Goal: Transaction & Acquisition: Subscribe to service/newsletter

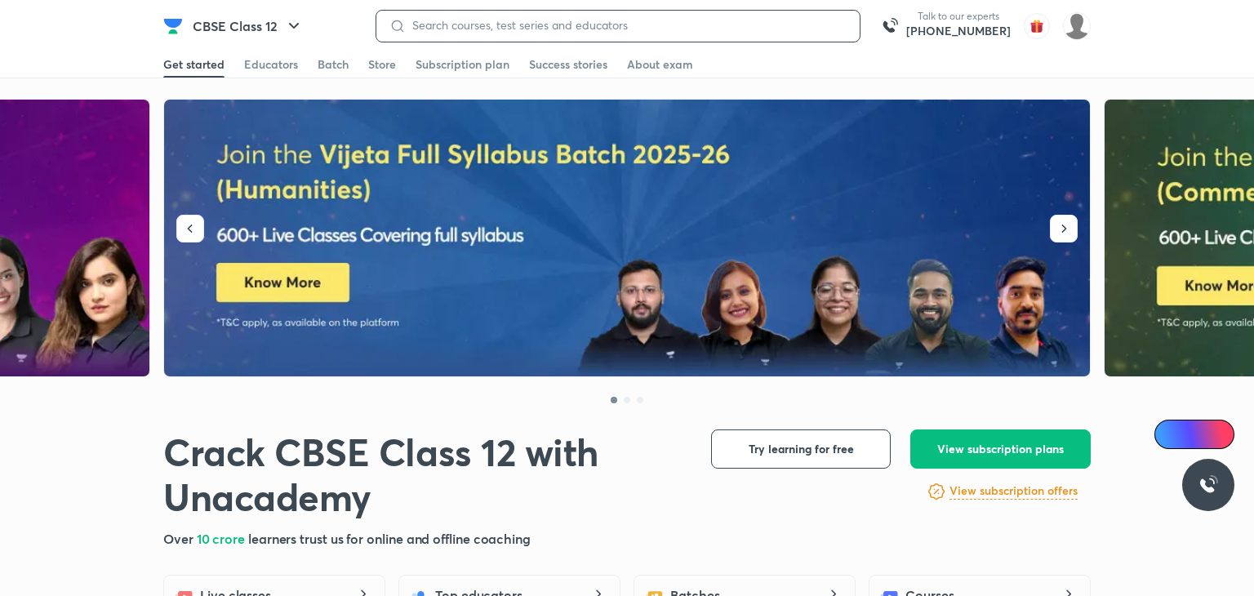
click at [473, 24] on input at bounding box center [626, 25] width 441 height 13
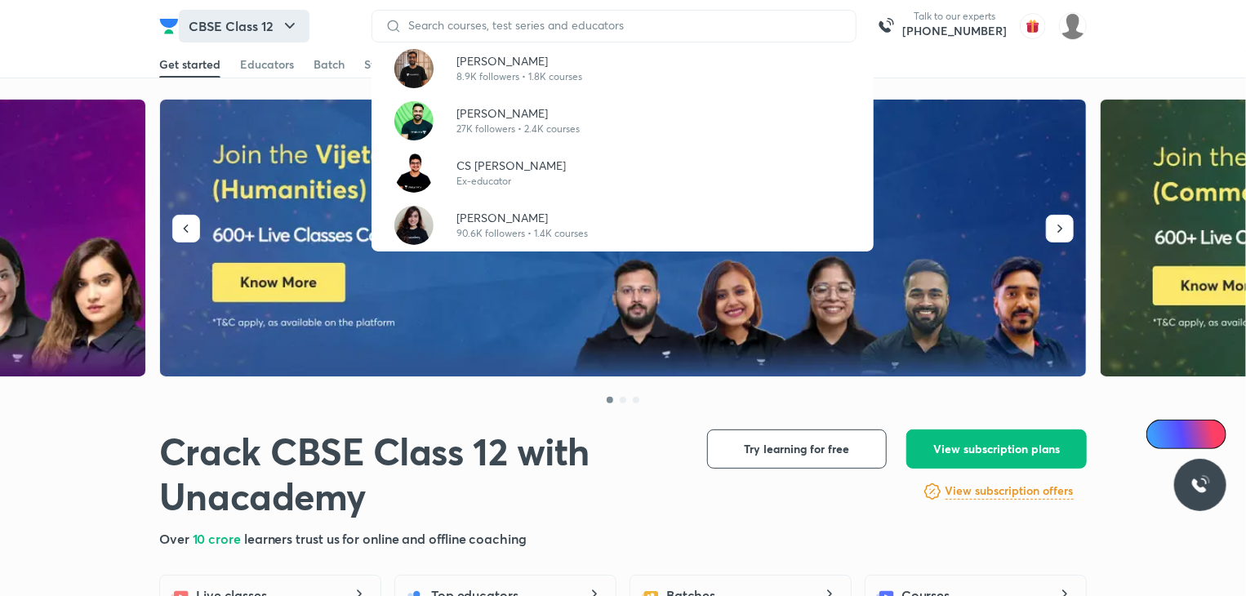
click at [291, 34] on icon "button" at bounding box center [290, 26] width 20 height 20
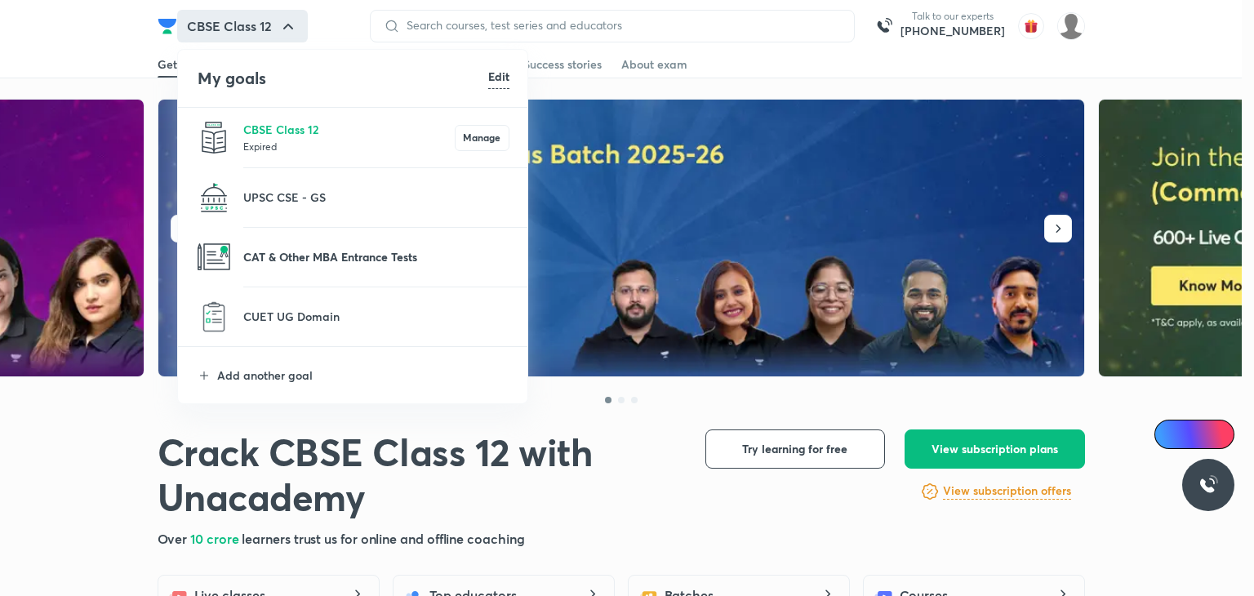
click at [336, 253] on p "CAT & Other MBA Entrance Tests" at bounding box center [376, 256] width 266 height 17
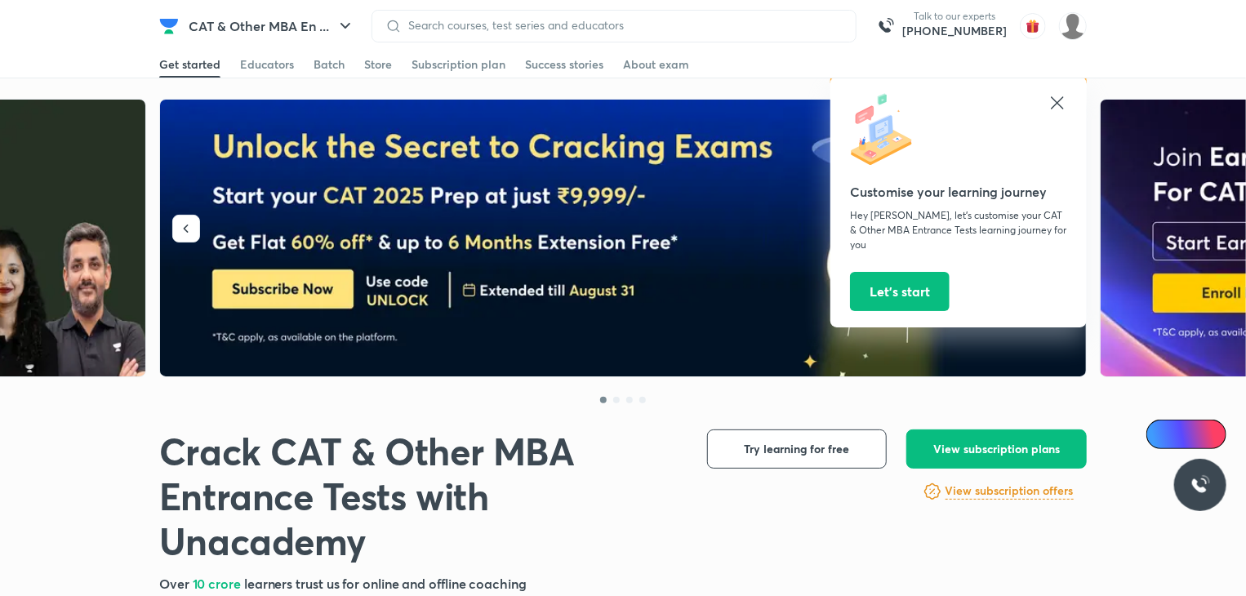
click at [1050, 109] on icon at bounding box center [1057, 103] width 20 height 20
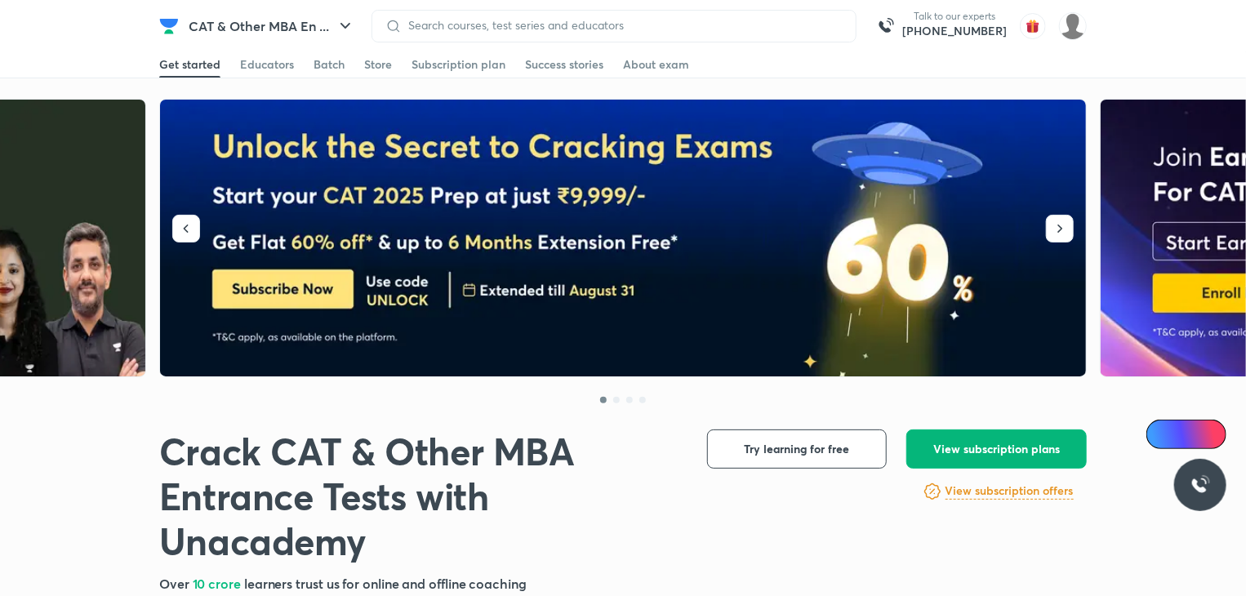
click at [983, 445] on span "View subscription plans" at bounding box center [996, 449] width 127 height 16
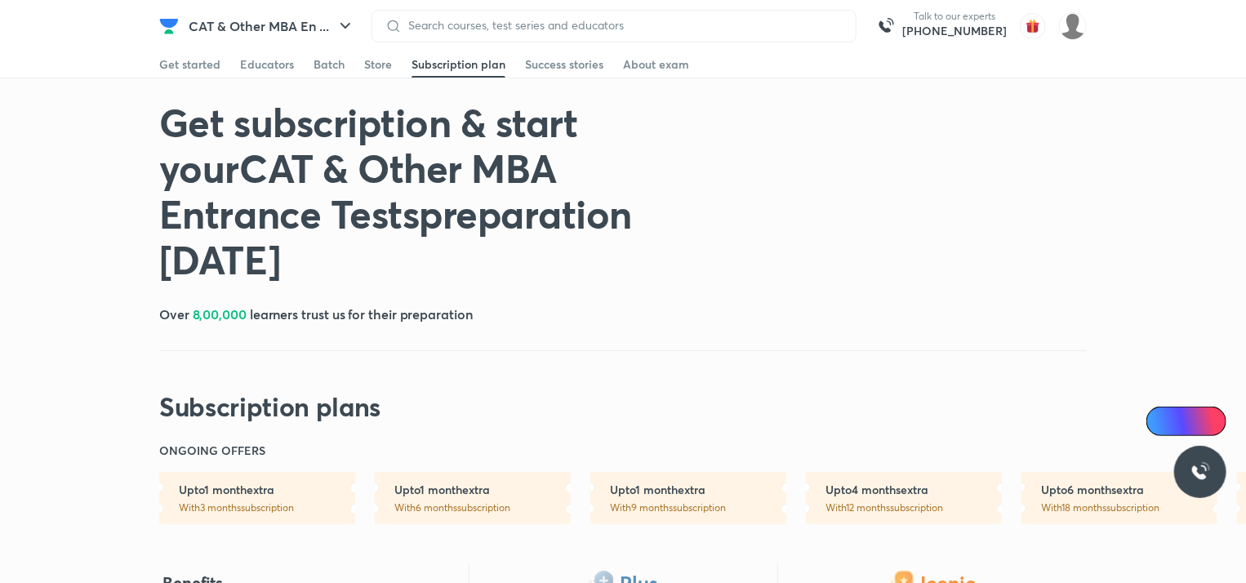
click at [263, 482] on h6 "Upto 1 month extra" at bounding box center [267, 490] width 176 height 16
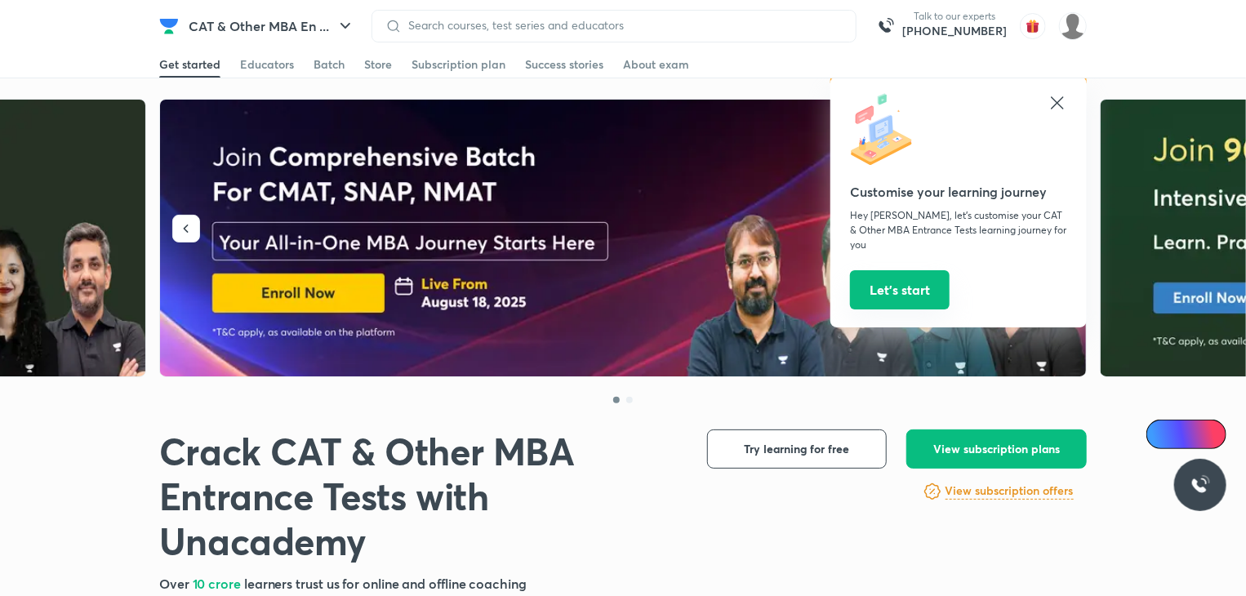
click at [913, 276] on button "Let’s start" at bounding box center [900, 289] width 100 height 39
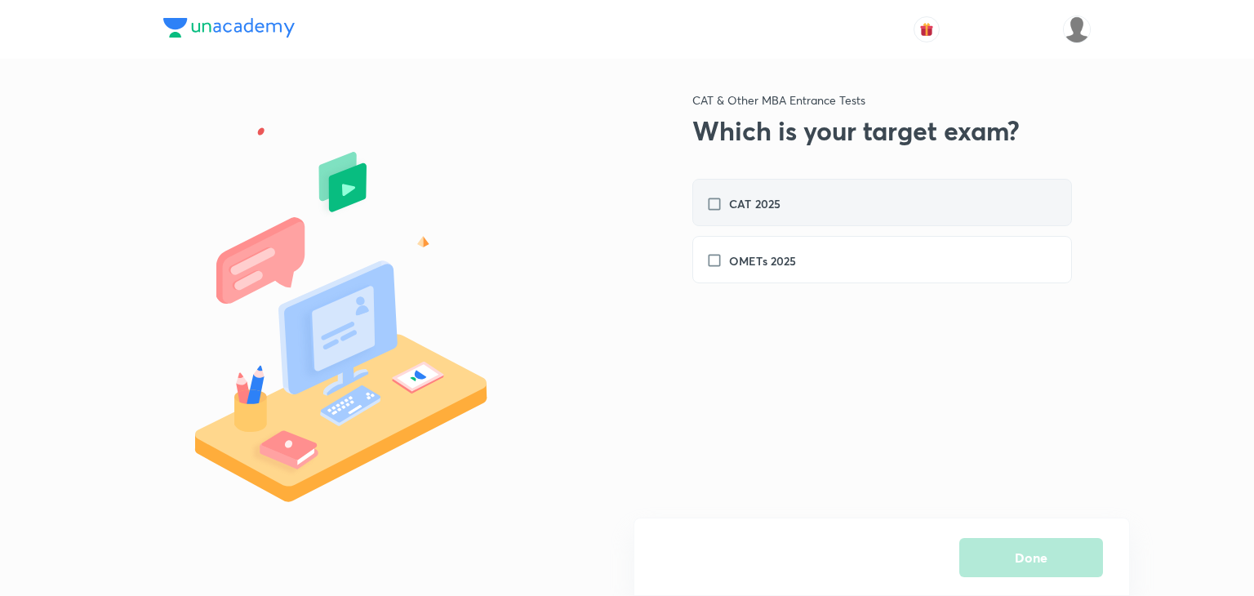
click at [709, 203] on label "CAT 2025" at bounding box center [751, 203] width 91 height 17
checkbox input "true"
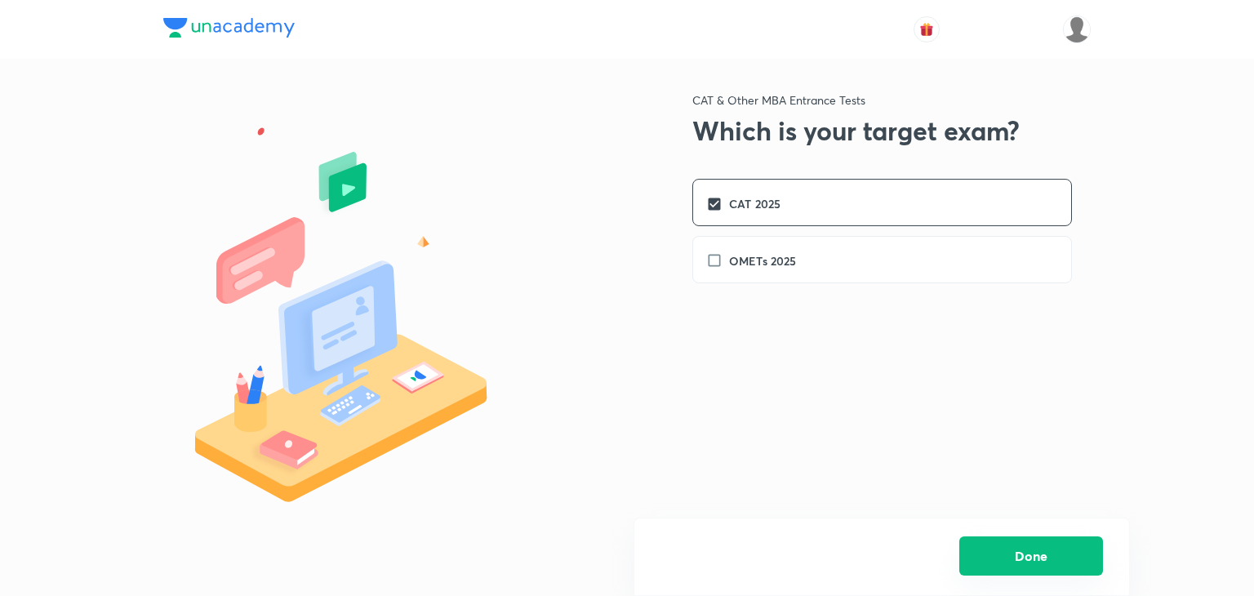
click at [1043, 550] on button "Done" at bounding box center [1031, 555] width 144 height 39
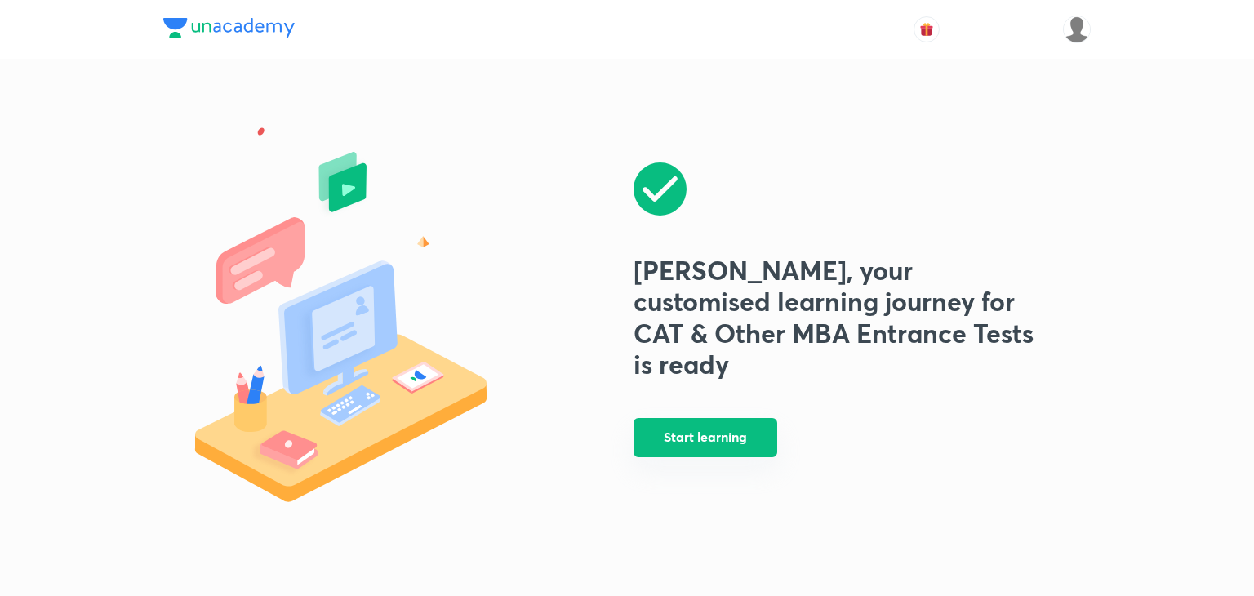
click at [723, 430] on button "Start learning" at bounding box center [706, 437] width 144 height 39
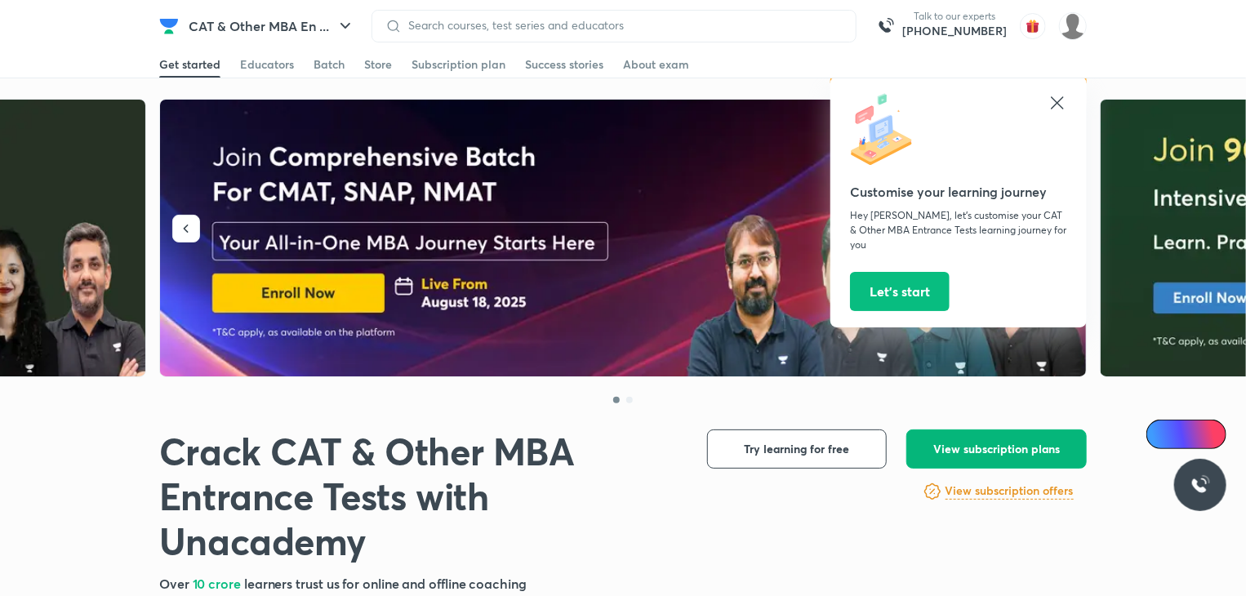
click at [991, 451] on span "View subscription plans" at bounding box center [996, 449] width 127 height 16
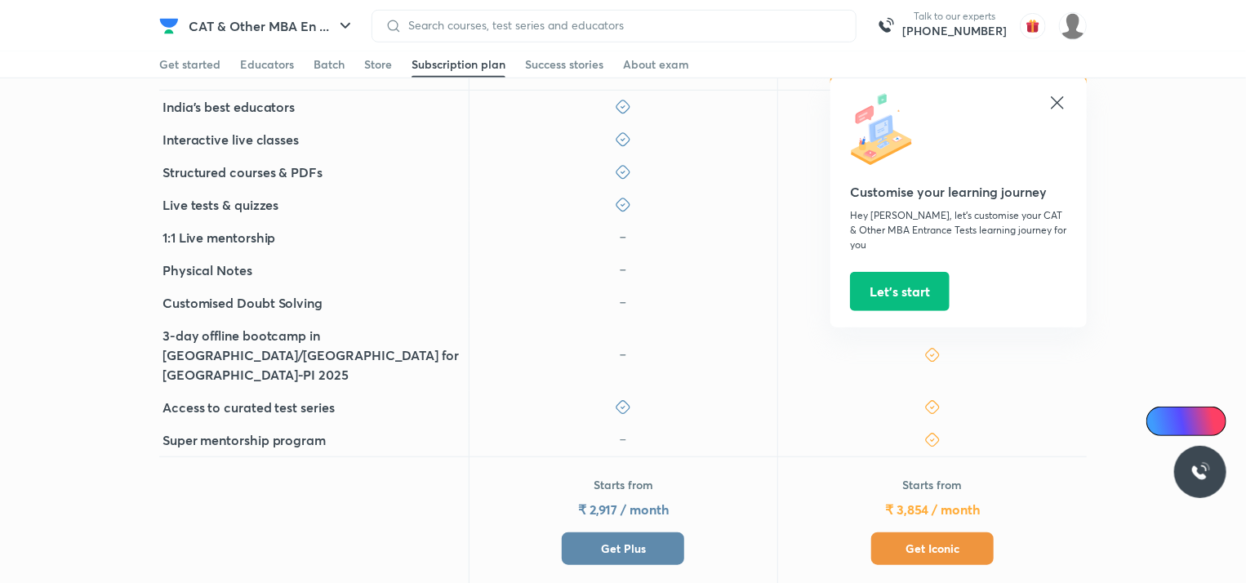
scroll to position [536, 0]
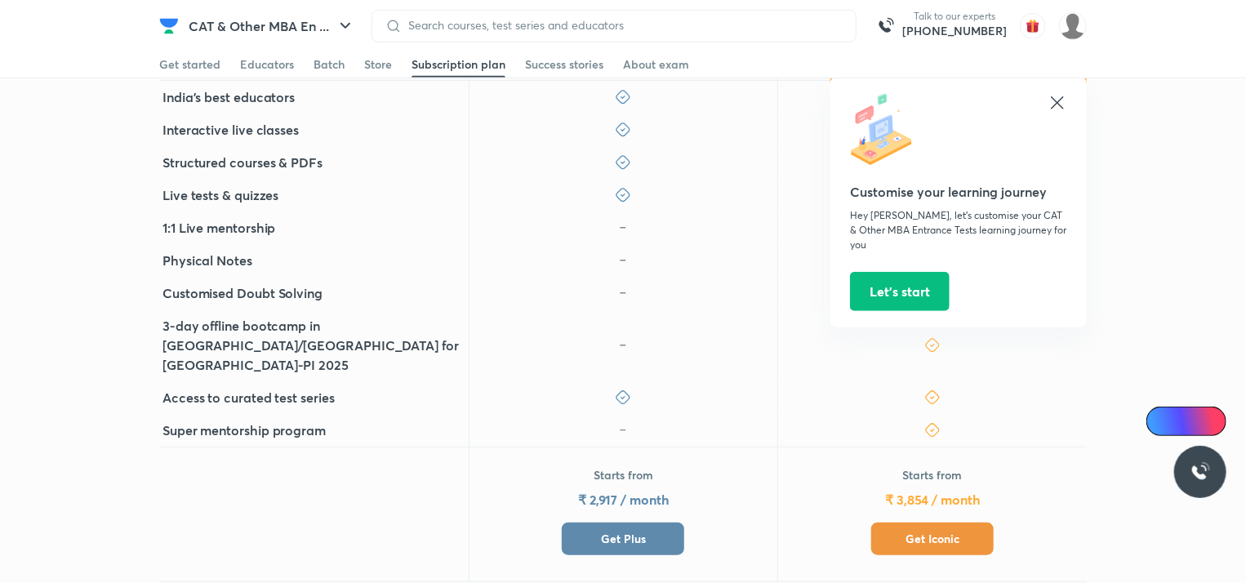
click at [641, 531] on span "Get Plus" at bounding box center [623, 539] width 45 height 16
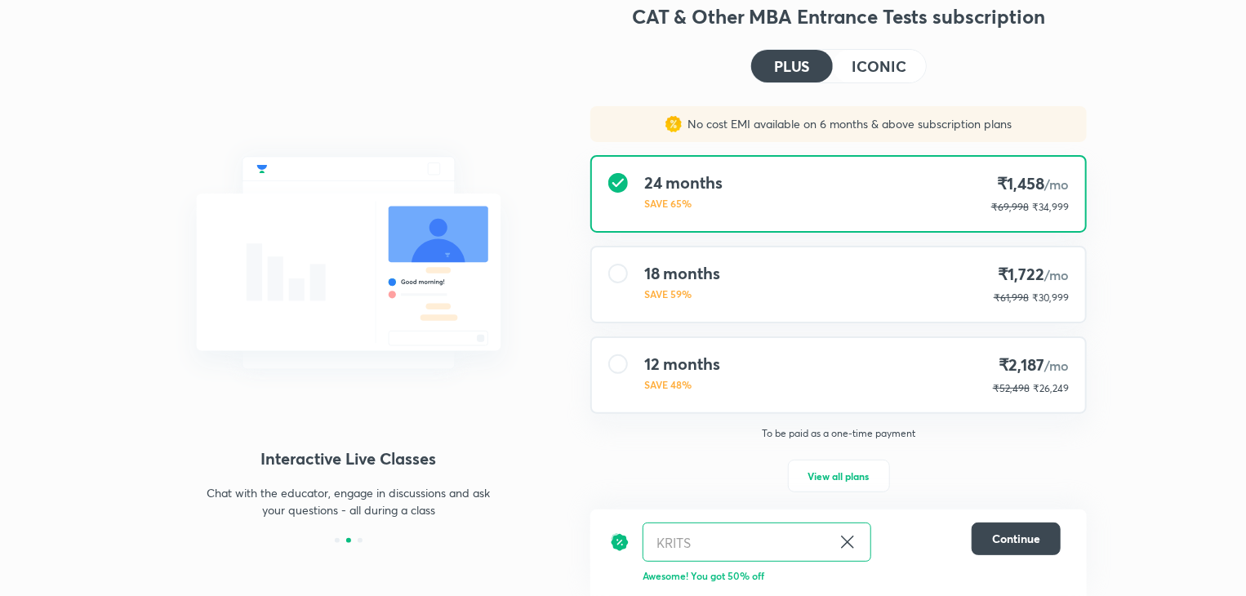
scroll to position [51, 0]
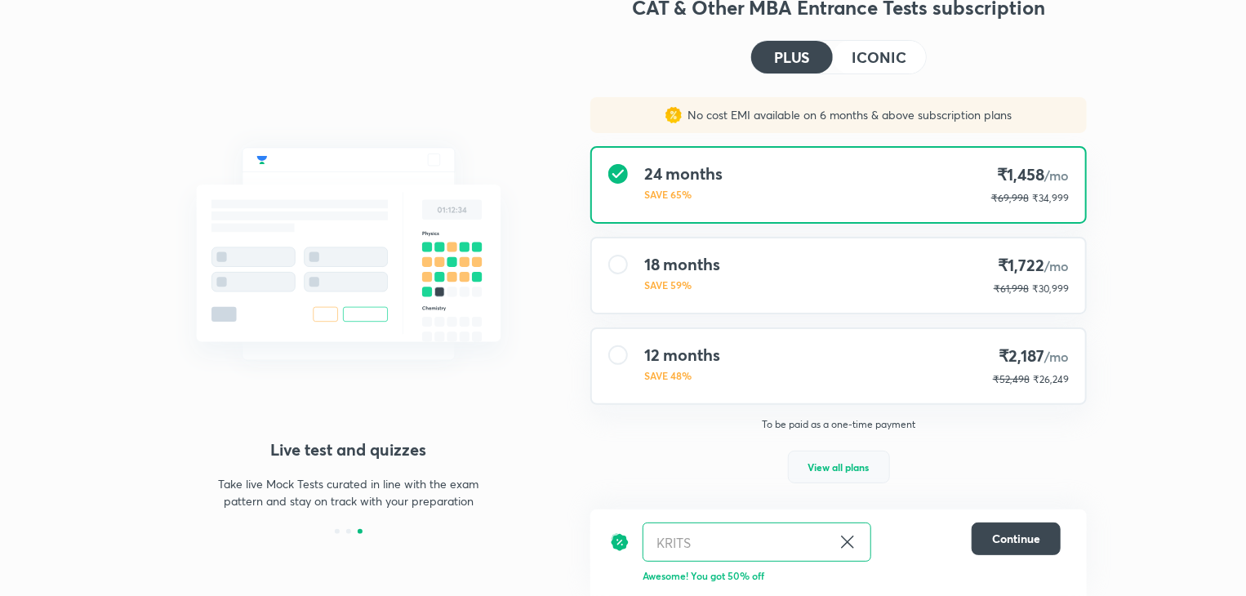
click at [838, 461] on span "View all plans" at bounding box center [838, 467] width 61 height 16
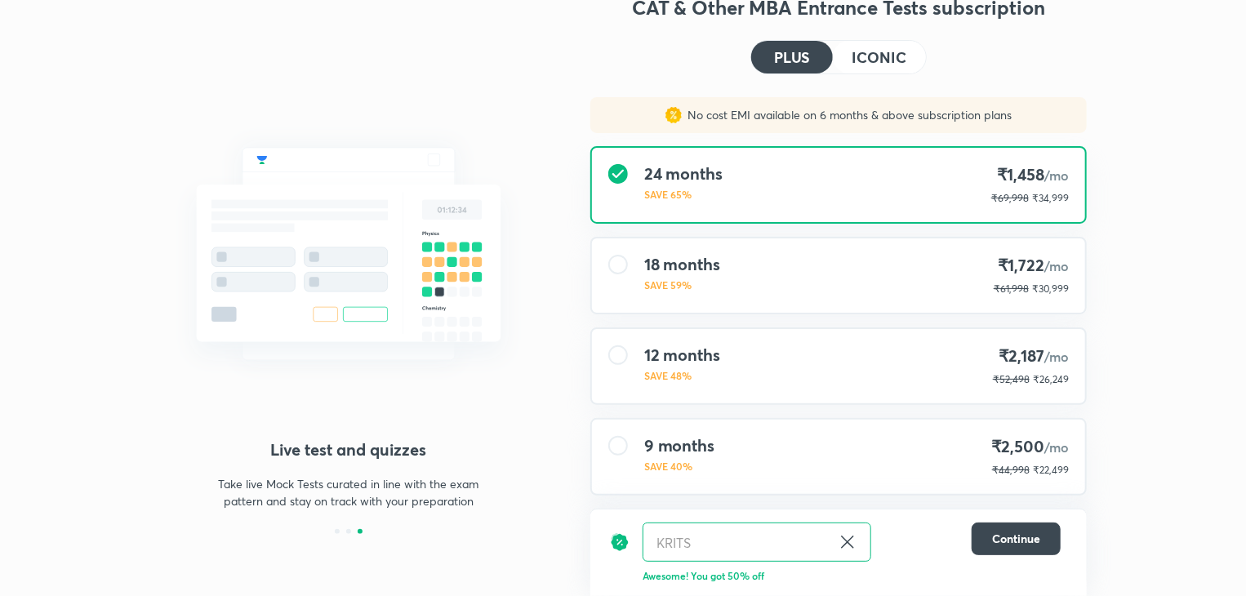
scroll to position [250, 0]
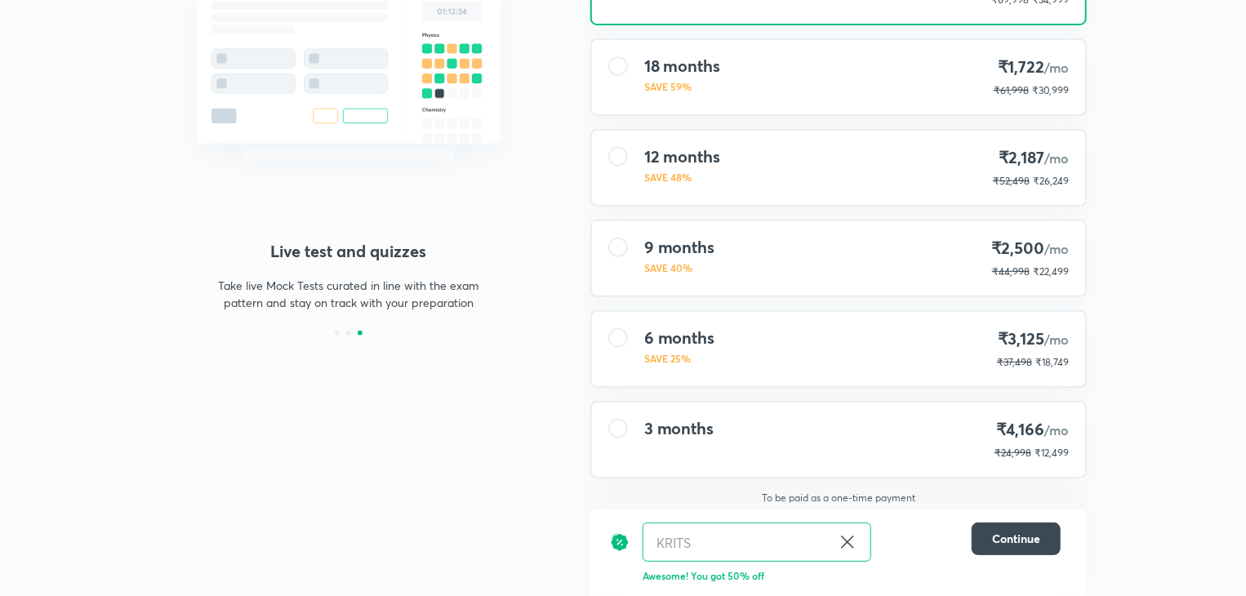
click at [1050, 425] on span "/mo" at bounding box center [1056, 429] width 24 height 17
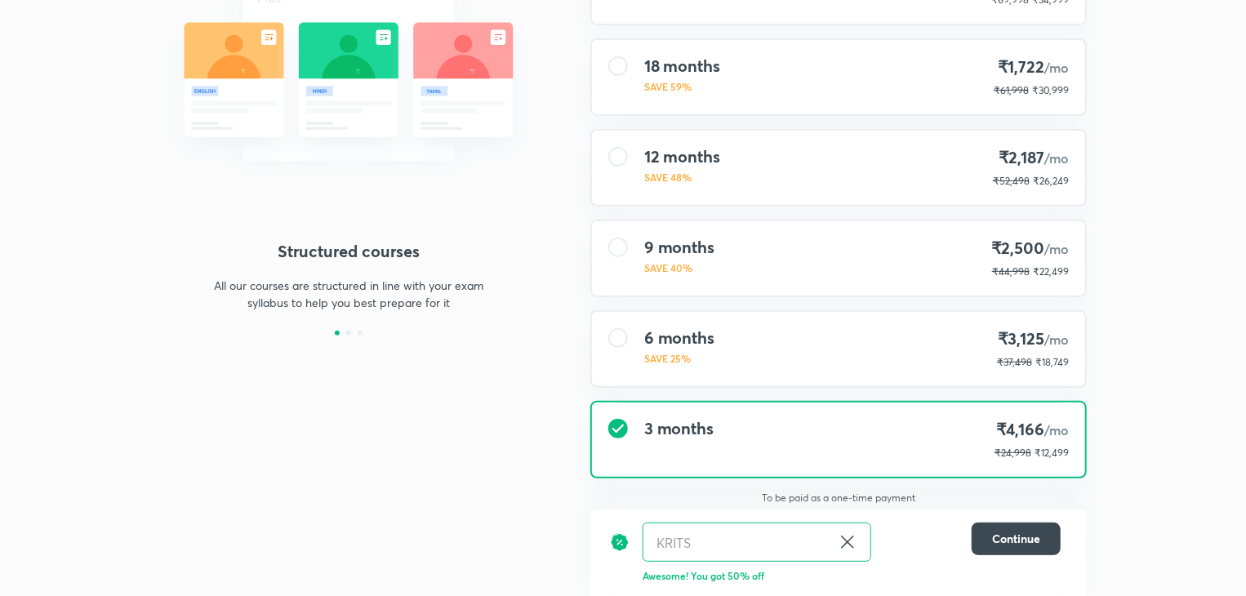
click at [843, 548] on icon at bounding box center [848, 542] width 20 height 20
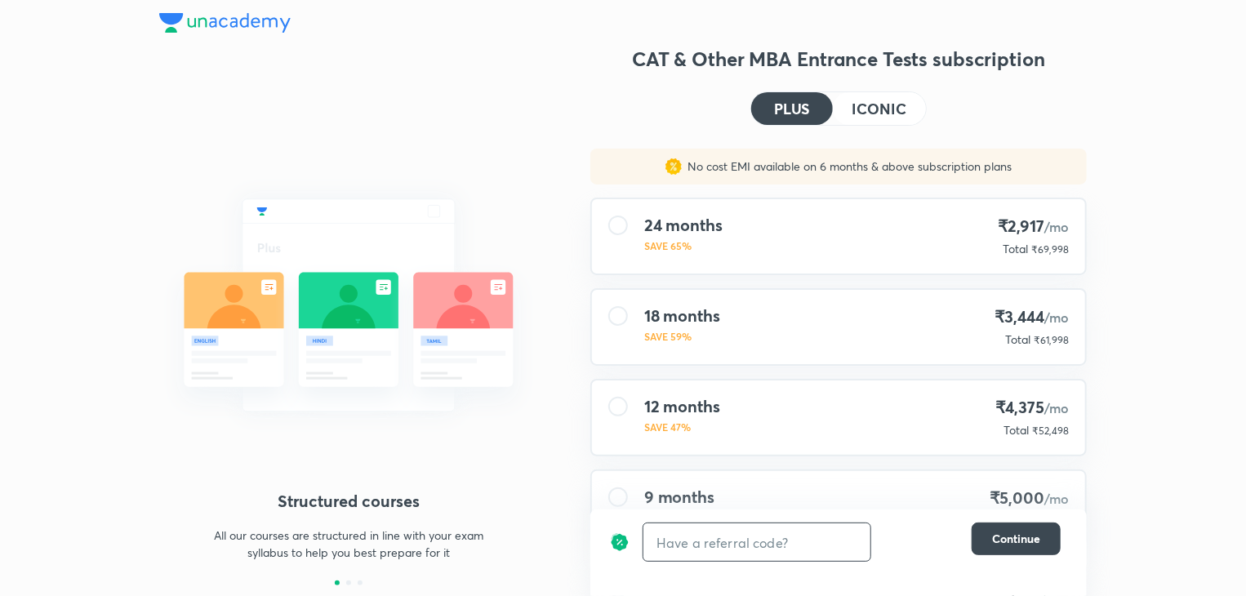
scroll to position [251, 0]
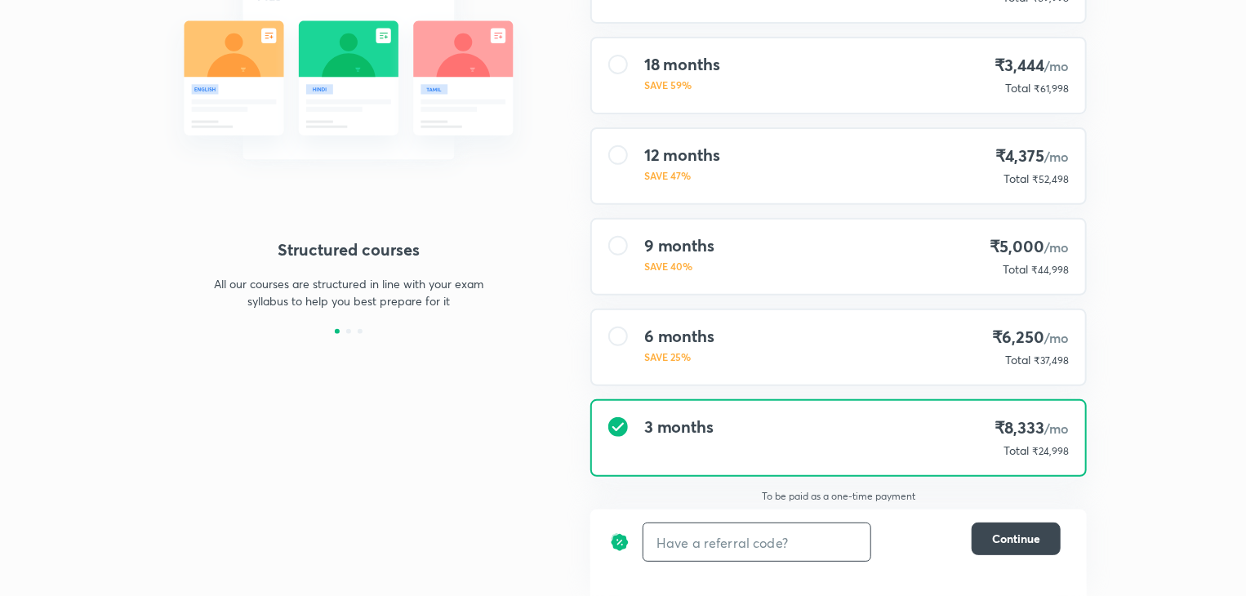
click at [740, 549] on input "text" at bounding box center [756, 542] width 227 height 38
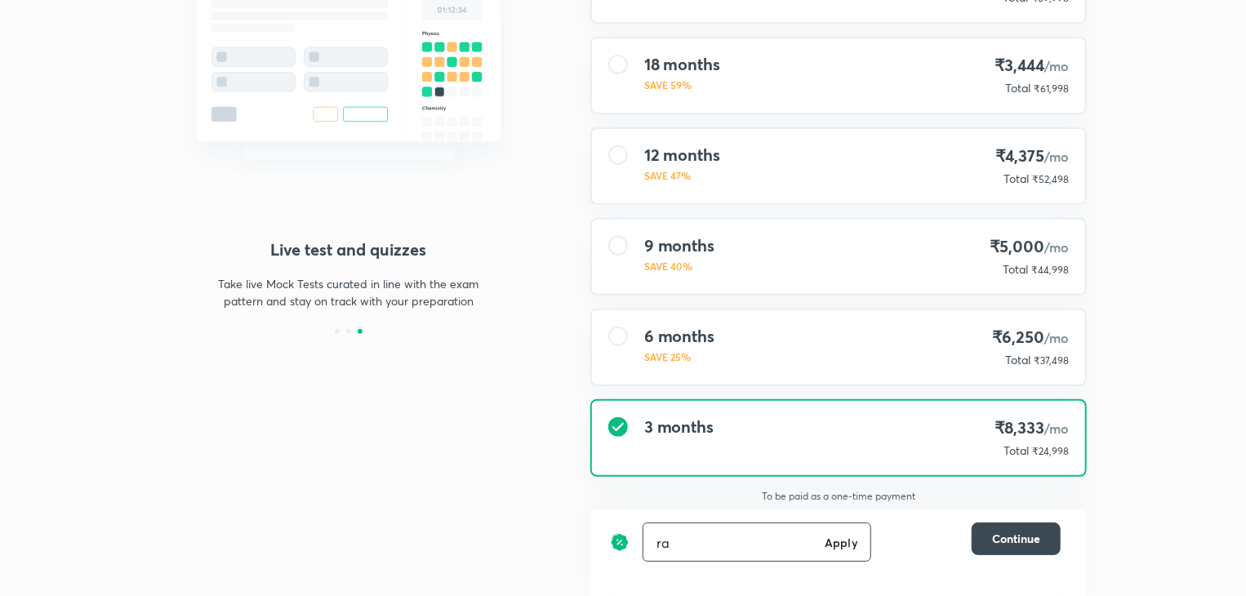
type input "r"
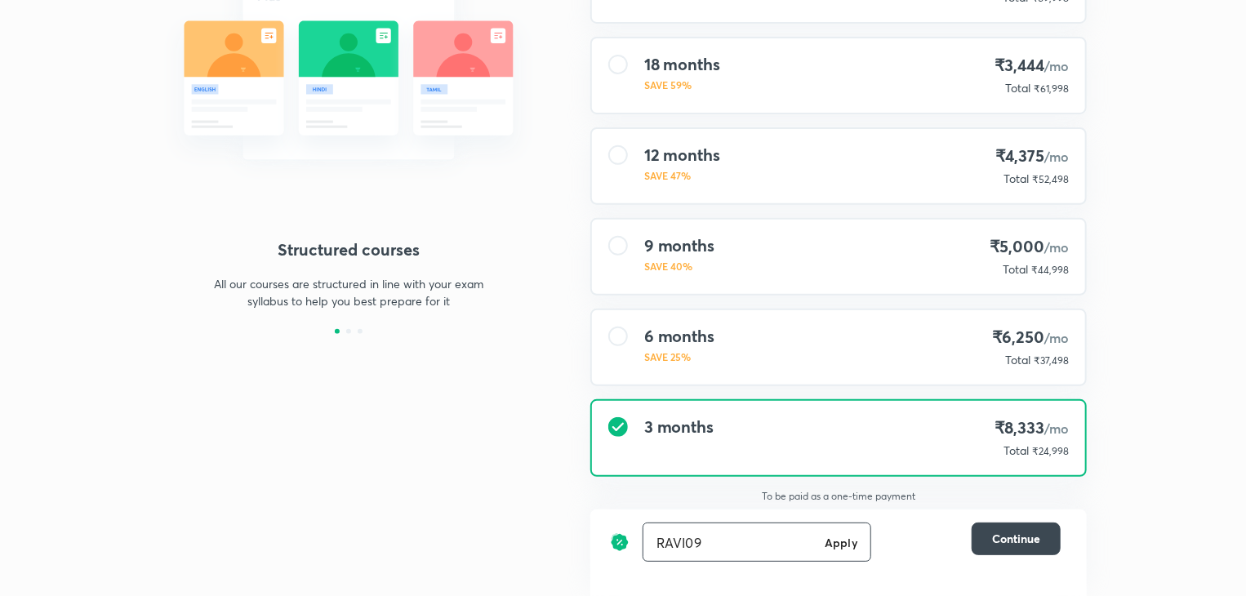
type input "RAVI09"
click at [847, 537] on h6 "Apply" at bounding box center [841, 542] width 33 height 17
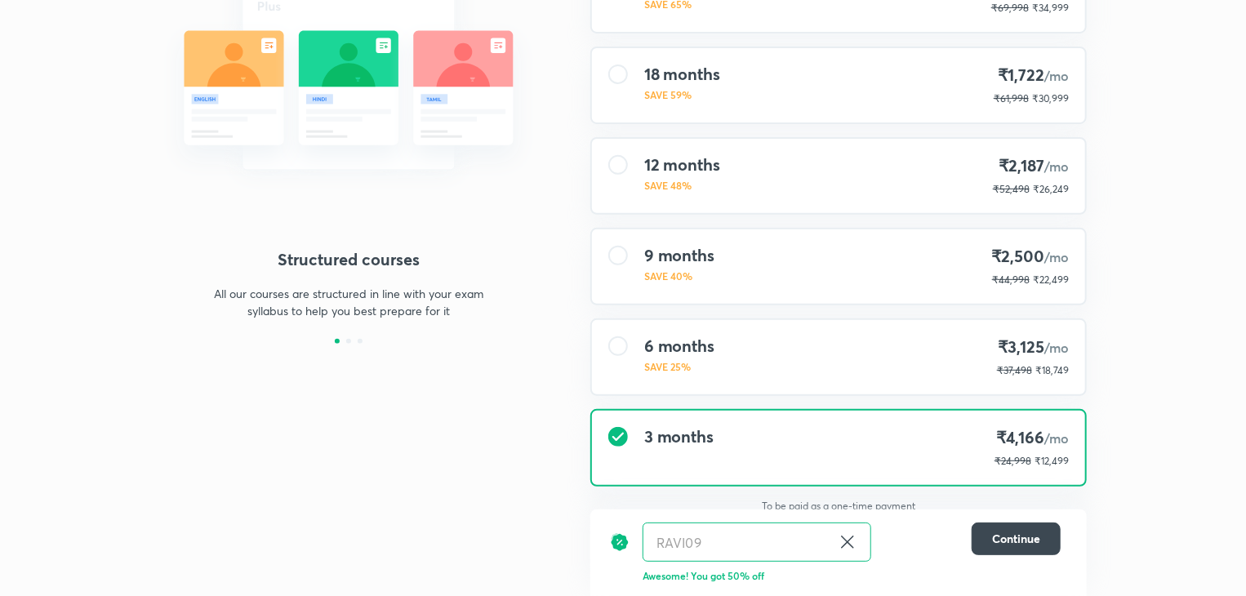
scroll to position [250, 0]
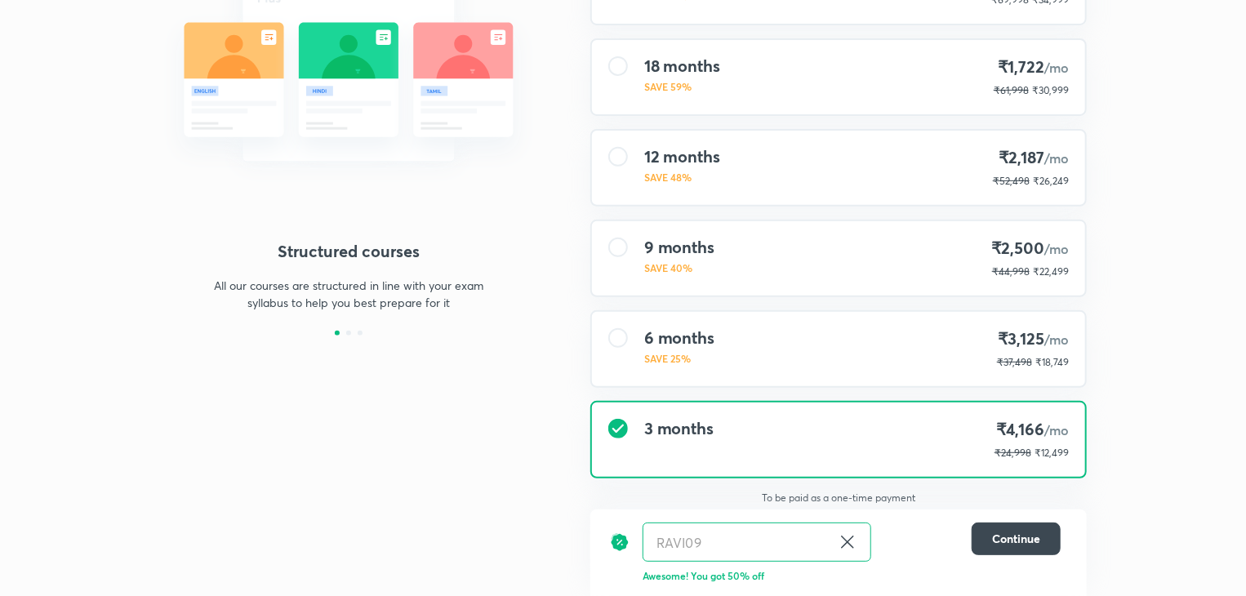
click at [619, 333] on div at bounding box center [618, 338] width 20 height 20
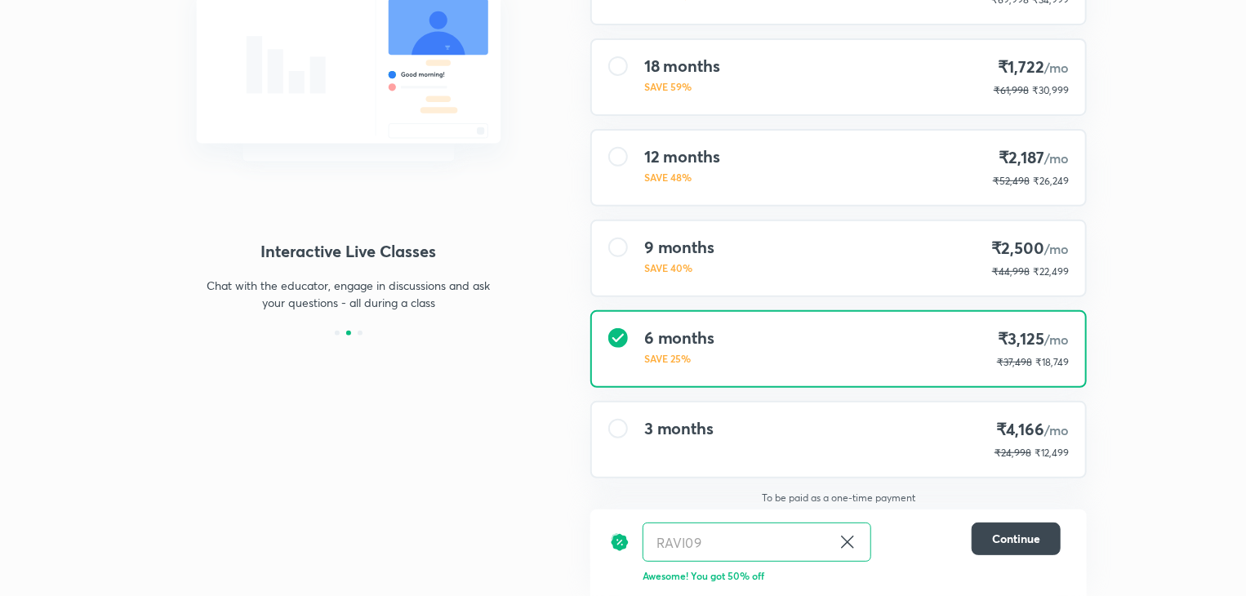
click at [610, 425] on div at bounding box center [618, 429] width 20 height 20
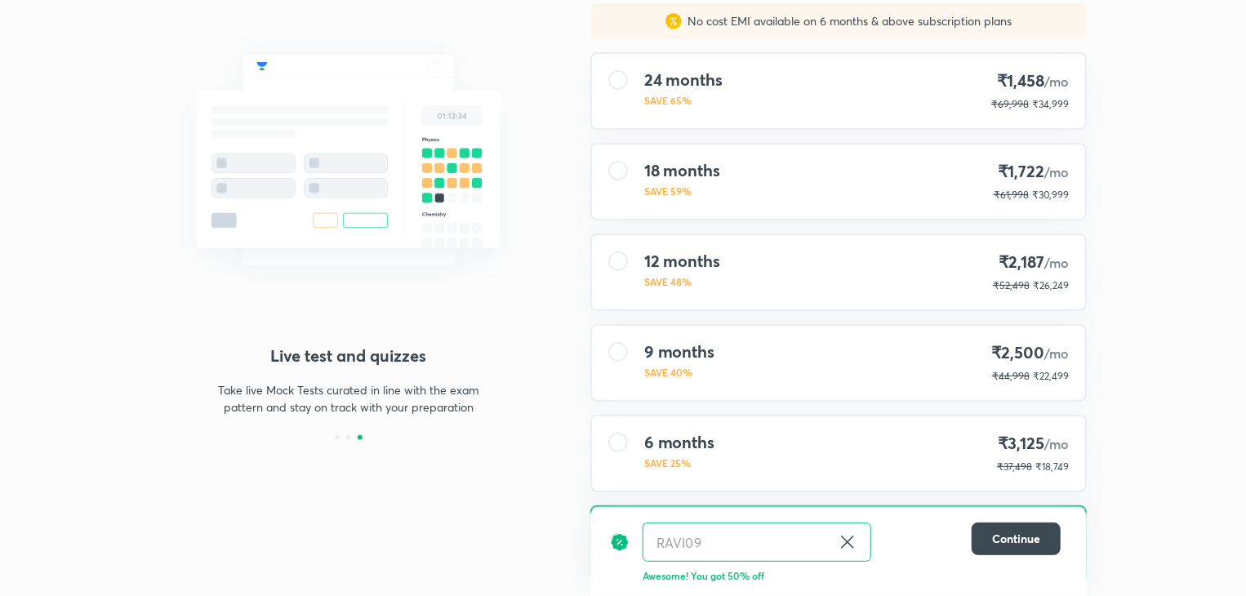
scroll to position [150, 0]
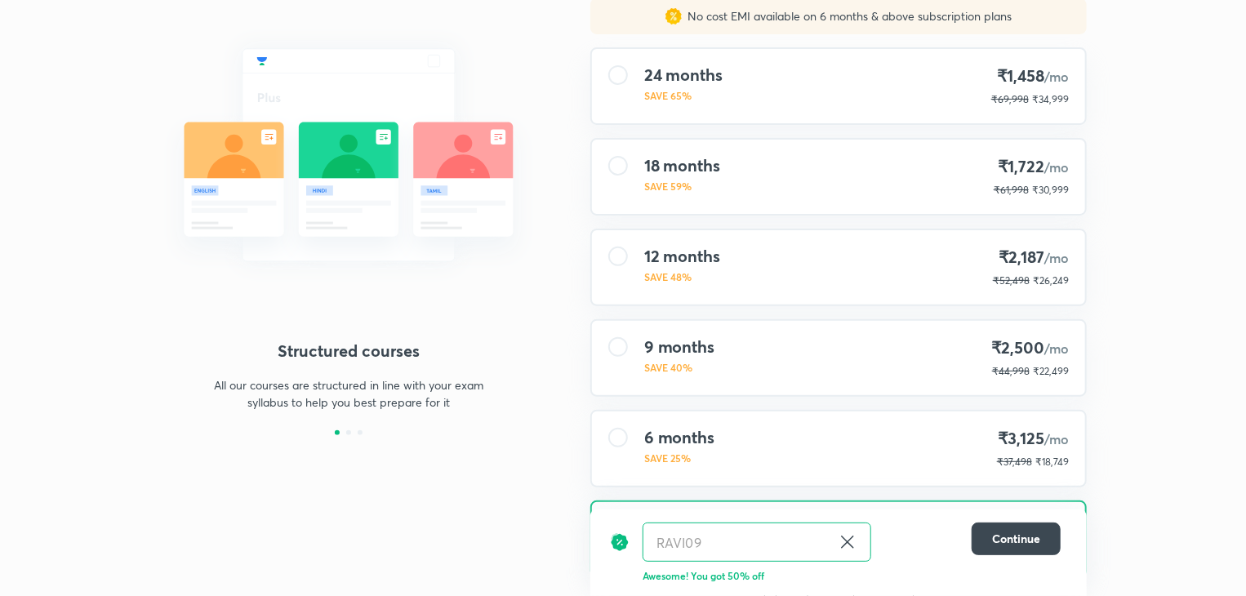
click at [617, 256] on div at bounding box center [618, 257] width 20 height 20
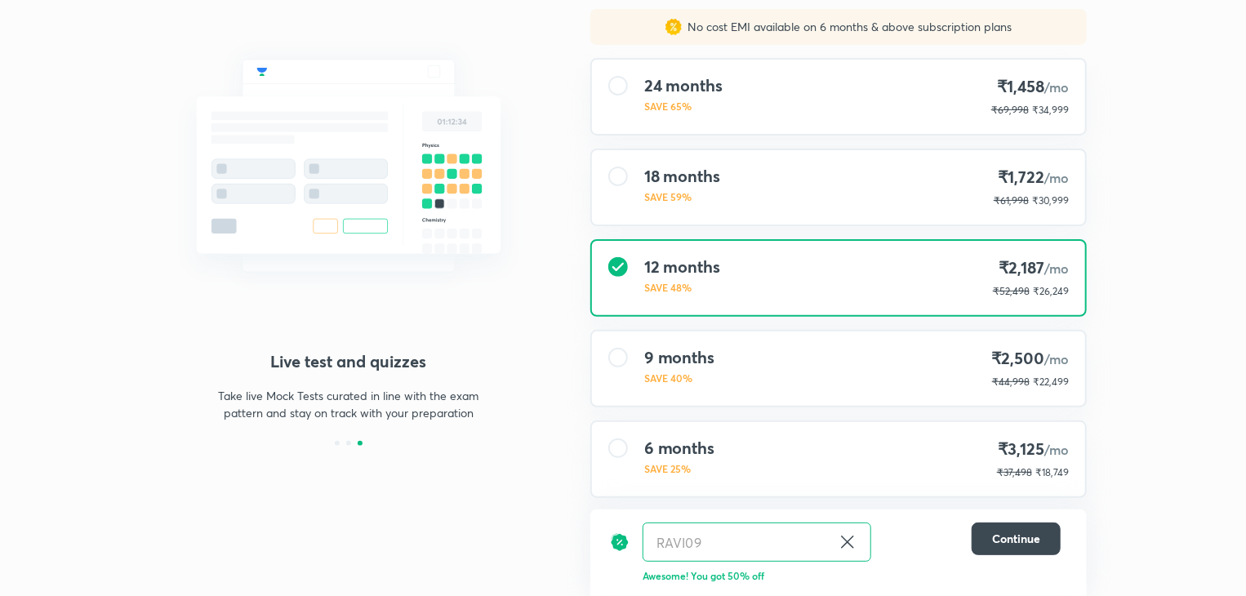
scroll to position [0, 0]
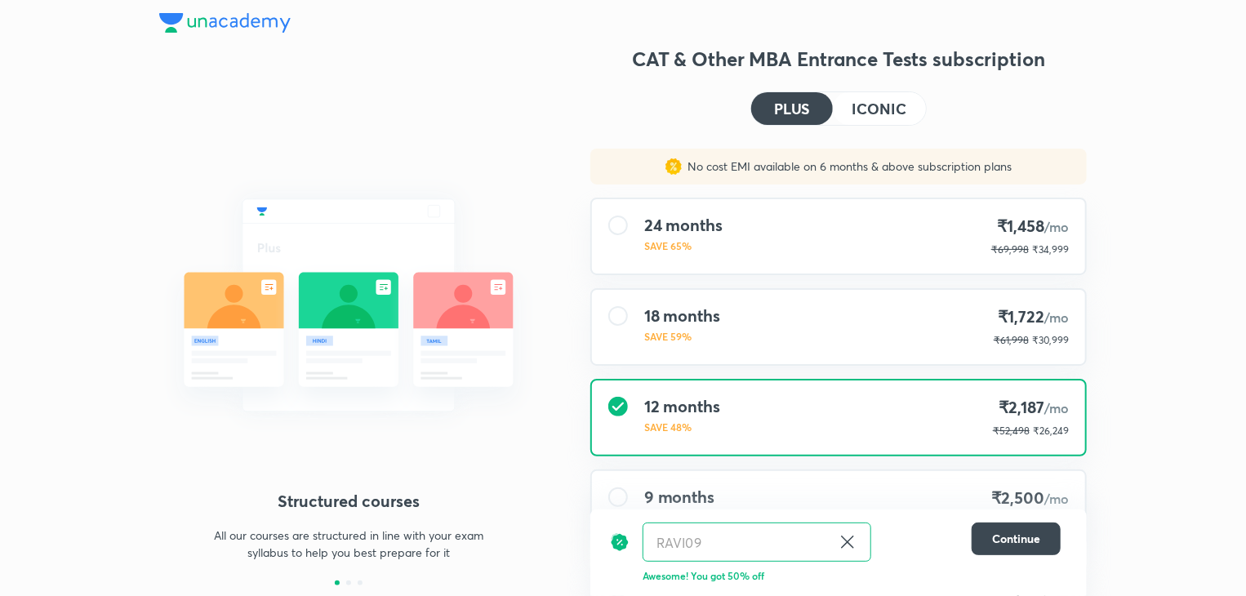
click at [859, 115] on h4 "ICONIC" at bounding box center [879, 108] width 54 height 15
